Goal: Task Accomplishment & Management: Complete application form

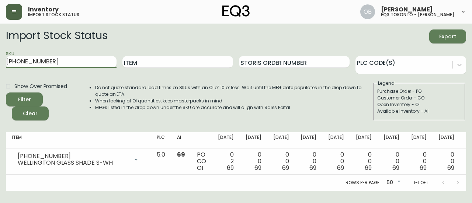
click at [20, 11] on button "button" at bounding box center [14, 12] width 16 height 16
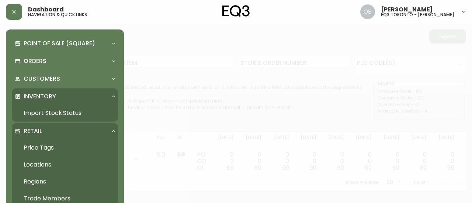
click at [55, 109] on link "Import Stock Status" at bounding box center [65, 113] width 106 height 17
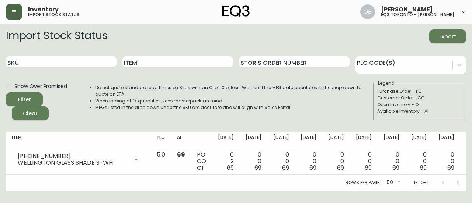
click at [12, 14] on icon "button" at bounding box center [14, 12] width 6 height 6
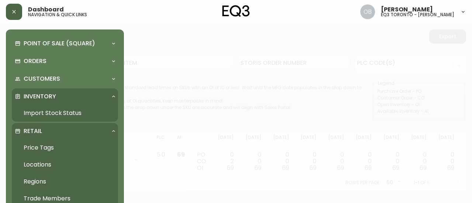
click at [52, 196] on link "Trade Members" at bounding box center [65, 198] width 106 height 17
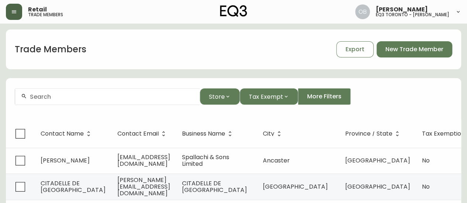
click at [144, 91] on div at bounding box center [107, 97] width 184 height 17
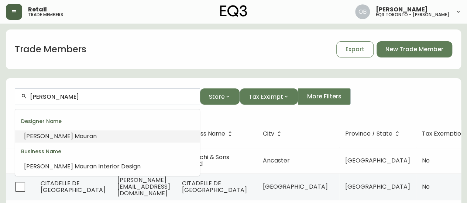
click at [101, 135] on li "[PERSON_NAME] ran" at bounding box center [107, 136] width 184 height 13
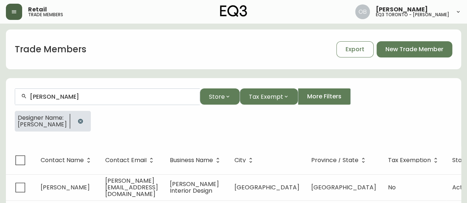
scroll to position [18, 0]
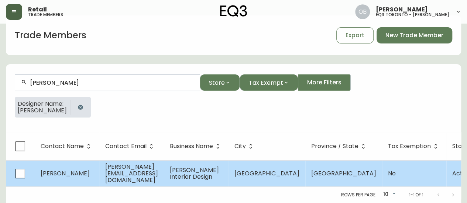
type input "[PERSON_NAME]"
click at [206, 166] on span "[PERSON_NAME] Interior Design" at bounding box center [194, 173] width 49 height 15
select select "ON"
select select "CA"
select select "CA_EN"
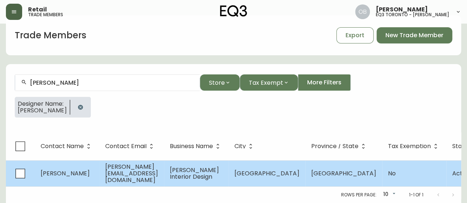
select select "Other"
select select "false"
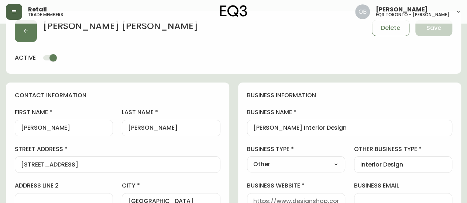
type input "EQ3 [GEOGRAPHIC_DATA] - [PERSON_NAME]"
select select "cjw10z96s008u6gs0ccm7hd19"
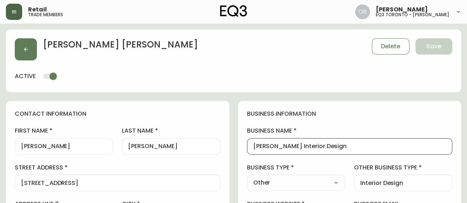
drag, startPoint x: 358, startPoint y: 147, endPoint x: 204, endPoint y: 150, distance: 154.2
click at [27, 49] on icon "button" at bounding box center [26, 50] width 4 height 4
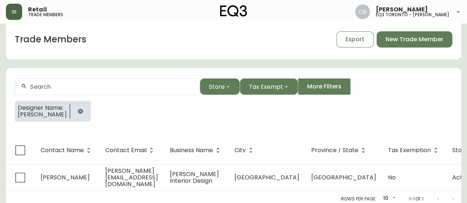
scroll to position [13, 0]
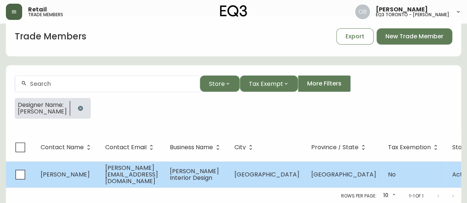
click at [190, 171] on td "[PERSON_NAME] Interior Design" at bounding box center [196, 175] width 65 height 26
select select "ON"
select select "CA"
select select "CA_EN"
select select "Other"
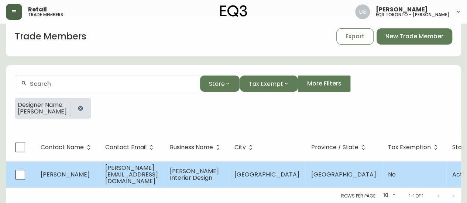
select select "Other"
select select "false"
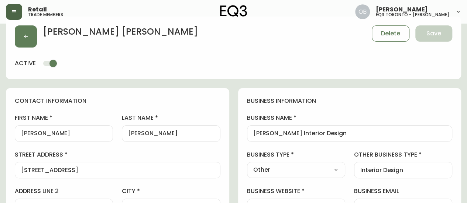
type input "EQ3 [GEOGRAPHIC_DATA] - [PERSON_NAME]"
select select "cjw10z96s008u6gs0ccm7hd19"
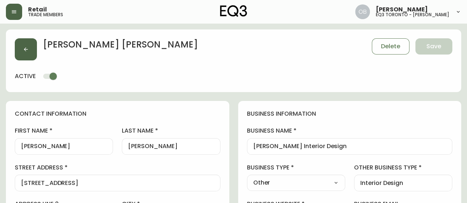
click at [26, 49] on icon "button" at bounding box center [26, 49] width 6 height 6
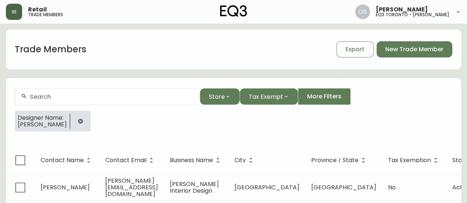
drag, startPoint x: 75, startPoint y: 129, endPoint x: 75, endPoint y: 124, distance: 4.8
click at [74, 129] on div at bounding box center [80, 121] width 21 height 21
click at [77, 123] on icon "button" at bounding box center [80, 121] width 6 height 6
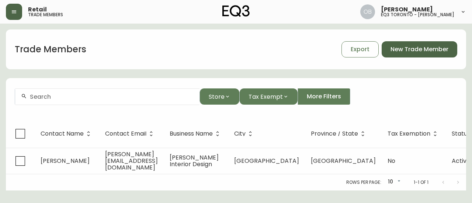
click at [422, 49] on span "New Trade Member" at bounding box center [420, 49] width 58 height 8
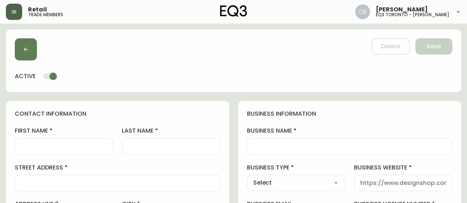
click at [293, 142] on div at bounding box center [349, 146] width 205 height 17
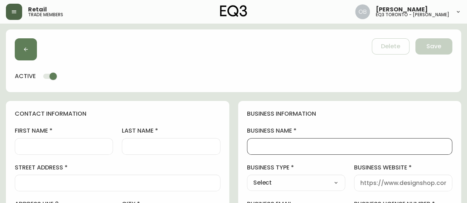
paste input "Yiting Studio"
type input "Yiting Studio"
click at [70, 180] on input "street address" at bounding box center [117, 183] width 193 height 7
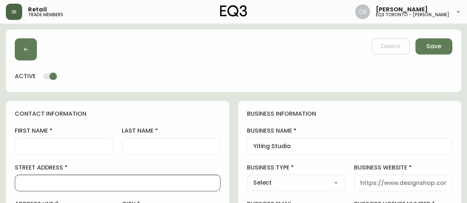
paste input "[STREET_ADDRESS]"
type input "[STREET_ADDRESS]"
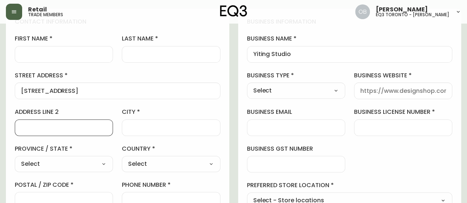
scroll to position [80, 0]
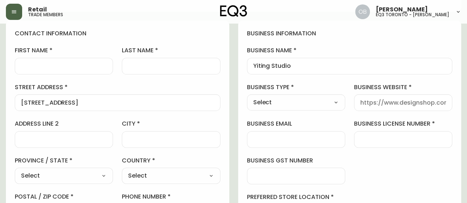
click at [78, 59] on div at bounding box center [64, 66] width 98 height 17
paste input "Yiting"
type input "Yiting"
paste input "[PERSON_NAME]"
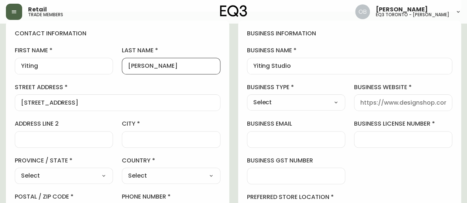
type input "[PERSON_NAME]"
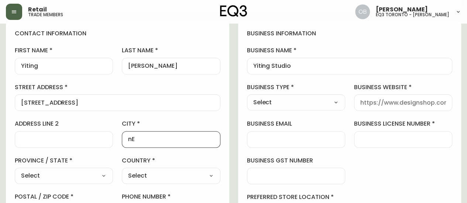
type input "n"
type input "Newmarket"
click at [87, 180] on select "Select [GEOGRAPHIC_DATA] [GEOGRAPHIC_DATA] [GEOGRAPHIC_DATA] [GEOGRAPHIC_DATA] …" at bounding box center [64, 175] width 98 height 11
select select "ON"
click at [15, 170] on select "Select [GEOGRAPHIC_DATA] [GEOGRAPHIC_DATA] [GEOGRAPHIC_DATA] [GEOGRAPHIC_DATA] …" at bounding box center [64, 175] width 98 height 11
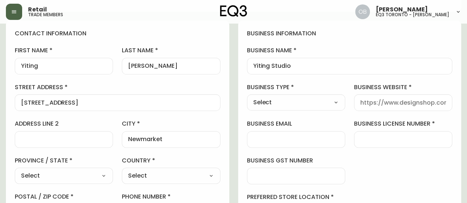
type input "[GEOGRAPHIC_DATA]"
click at [159, 176] on select "Select [GEOGRAPHIC_DATA] [GEOGRAPHIC_DATA]" at bounding box center [171, 175] width 98 height 11
select select "CA"
click at [122, 170] on select "Select [GEOGRAPHIC_DATA] [GEOGRAPHIC_DATA]" at bounding box center [171, 175] width 98 height 11
type input "[GEOGRAPHIC_DATA]"
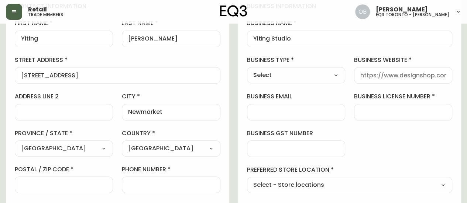
scroll to position [117, 0]
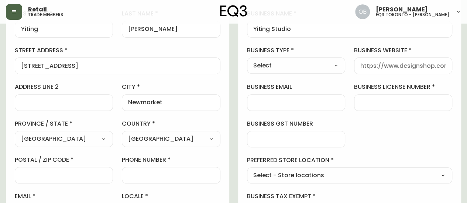
click at [48, 186] on div "first name [PERSON_NAME] last name [PERSON_NAME][GEOGRAPHIC_DATA] address [STRE…" at bounding box center [117, 115] width 205 height 211
click at [56, 176] on input "postal / zip code" at bounding box center [64, 175] width 86 height 7
paste input "L3Y 6L9"
type input "L3Y 6L9"
click at [187, 99] on input "Newmarket" at bounding box center [171, 102] width 86 height 7
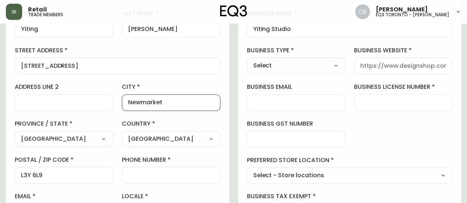
type input "Newmarket"
click at [142, 181] on div at bounding box center [171, 175] width 98 height 17
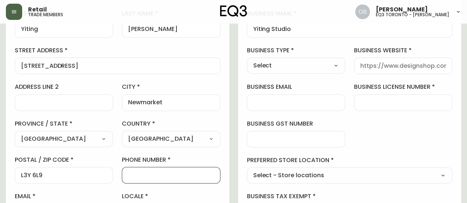
paste input "6478095813"
type input "6478095813"
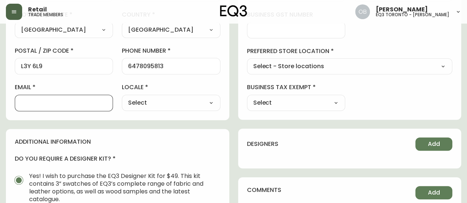
paste input "[EMAIL_ADDRESS][DOMAIN_NAME]"
type input "[EMAIL_ADDRESS][DOMAIN_NAME]"
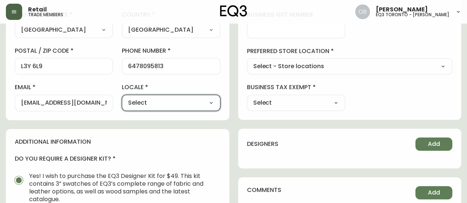
click at [185, 98] on select "Select CA_EN [GEOGRAPHIC_DATA] US_EN" at bounding box center [171, 102] width 98 height 11
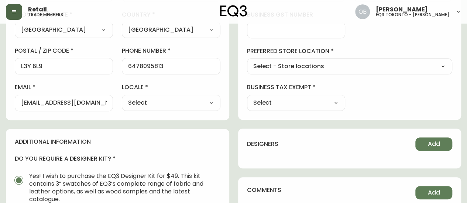
select select "CA_EN"
click at [122, 97] on select "Select CA_EN [GEOGRAPHIC_DATA] US_EN" at bounding box center [171, 102] width 98 height 11
type input "CA_EN"
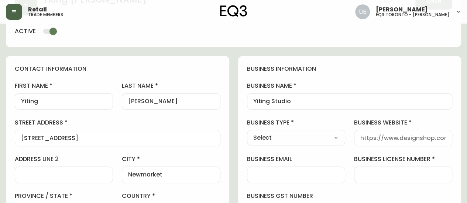
scroll to position [79, 0]
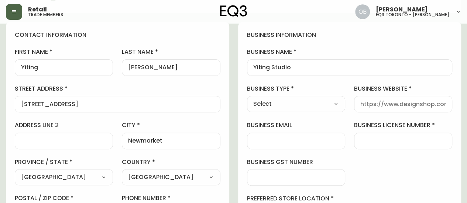
click at [306, 93] on div "business type Select Select Interior Designer Architect Home Builder Contractor…" at bounding box center [296, 99] width 98 height 28
click at [304, 98] on select "Select Interior Designer Architect Home Builder Contractor Real Estate Agent Ho…" at bounding box center [296, 103] width 98 height 11
select select "Interior Designer"
click at [247, 98] on select "Select Interior Designer Architect Home Builder Contractor Real Estate Agent Ho…" at bounding box center [296, 103] width 98 height 11
type input "Interior Designer"
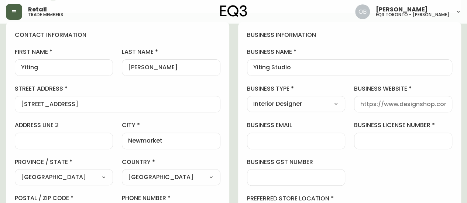
click at [388, 100] on div at bounding box center [403, 104] width 98 height 17
paste input "[DOMAIN_NAME]"
type input "[DOMAIN_NAME]"
click at [403, 139] on input "business license number" at bounding box center [403, 141] width 86 height 7
paste input "1001345097"
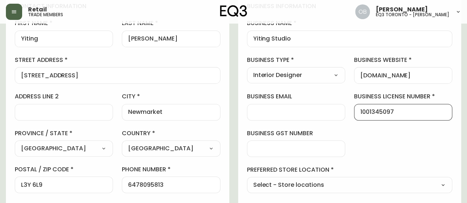
scroll to position [153, 0]
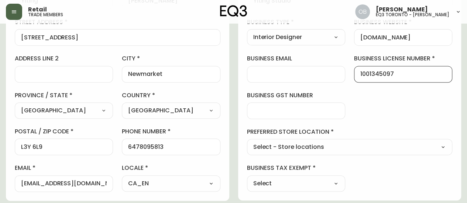
type input "1001345097"
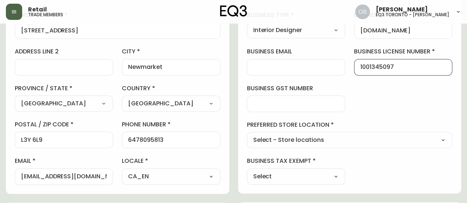
click at [350, 144] on select "Select - Store locations EQ3 [GEOGRAPHIC_DATA] EQ3 [GEOGRAPHIC_DATA] [GEOGRAPHI…" at bounding box center [349, 140] width 205 height 11
select select "cjw10z96s008u6gs0ccm7hd19"
click at [247, 135] on select "Select - Store locations EQ3 [GEOGRAPHIC_DATA] EQ3 [GEOGRAPHIC_DATA] [GEOGRAPHI…" at bounding box center [349, 140] width 205 height 11
type input "EQ3 [GEOGRAPHIC_DATA] - [PERSON_NAME]"
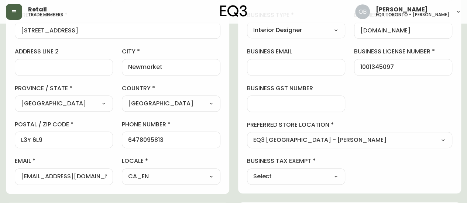
click at [299, 171] on select "Select Yes No" at bounding box center [296, 176] width 98 height 11
select select "false"
click at [247, 171] on select "Select Yes No" at bounding box center [296, 176] width 98 height 11
type input "No"
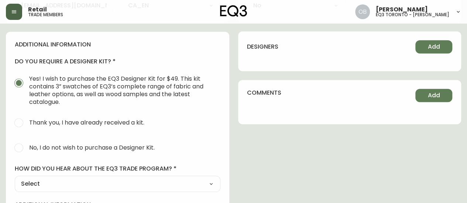
scroll to position [337, 0]
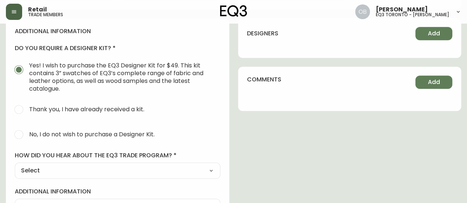
drag, startPoint x: 45, startPoint y: 139, endPoint x: 43, endPoint y: 136, distance: 4.0
click at [44, 137] on span "No, I do not wish to purchase a Designer Kit." at bounding box center [91, 135] width 128 height 16
click at [44, 135] on span "No, I do not wish to purchase a Designer Kit." at bounding box center [91, 135] width 125 height 8
click at [27, 135] on input "No, I do not wish to purchase a Designer Kit." at bounding box center [19, 135] width 16 height 16
radio input "true"
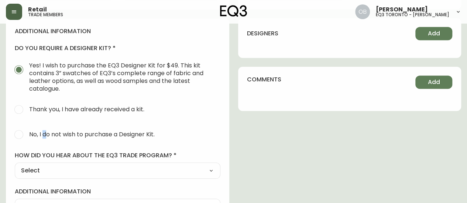
radio input "false"
click at [25, 184] on div "additional information do you require a designer kit? Yes! I wish to purchase t…" at bounding box center [117, 136] width 223 height 236
click at [36, 165] on select "Select Social Media Advertisement Trade Show Outreach from a Trade Rep Other" at bounding box center [117, 170] width 205 height 11
select select "Other"
click at [15, 165] on select "Select Social Media Advertisement Trade Show Outreach from a Trade Rep Other" at bounding box center [117, 170] width 205 height 11
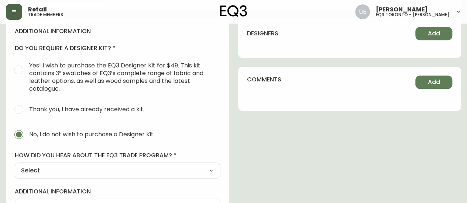
type input "Other"
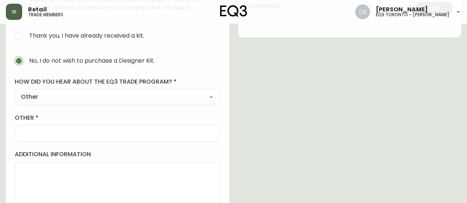
scroll to position [411, 0]
click at [52, 134] on input "other" at bounding box center [117, 133] width 193 height 7
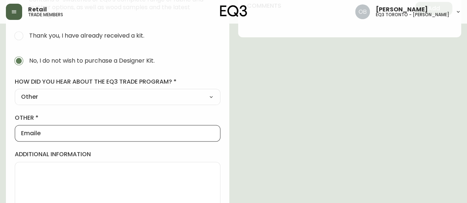
type input "Emailed in"
click at [107, 118] on label "other" at bounding box center [117, 118] width 205 height 8
click at [107, 130] on input "Emailed in" at bounding box center [117, 133] width 193 height 7
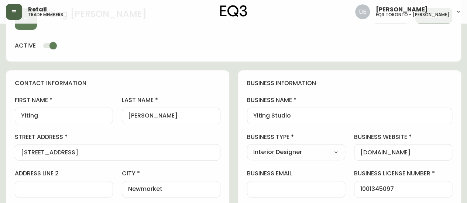
scroll to position [0, 0]
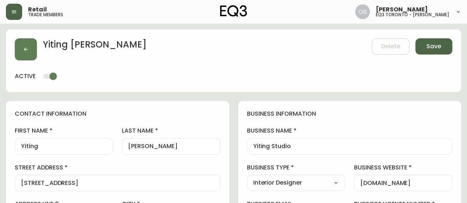
click at [428, 43] on span "Save" at bounding box center [433, 46] width 15 height 8
type input "[PHONE_NUMBER]"
type input "Other"
select select "Other"
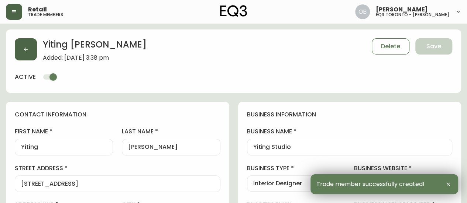
click at [23, 47] on icon "button" at bounding box center [26, 49] width 6 height 6
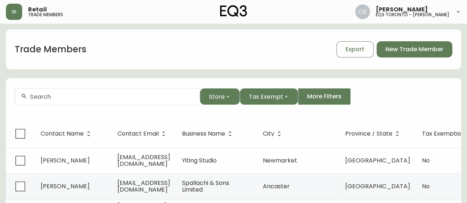
drag, startPoint x: 15, startPoint y: 9, endPoint x: 18, endPoint y: 21, distance: 12.2
click at [15, 9] on icon "button" at bounding box center [14, 12] width 6 height 6
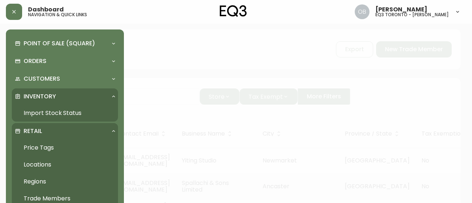
click at [73, 116] on link "Import Stock Status" at bounding box center [65, 113] width 106 height 17
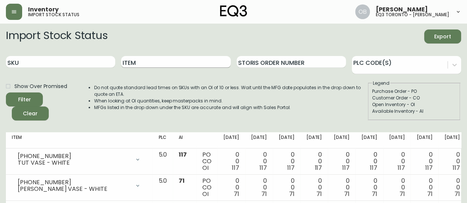
click at [156, 62] on input "Item" at bounding box center [175, 62] width 109 height 12
type input "kacia"
click at [6, 93] on button "Filter" at bounding box center [24, 100] width 37 height 14
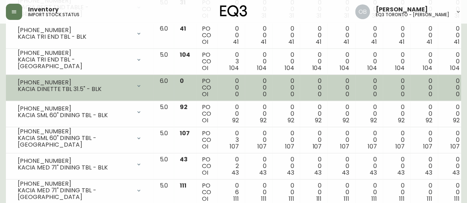
scroll to position [298, 0]
